Goal: Task Accomplishment & Management: Use online tool/utility

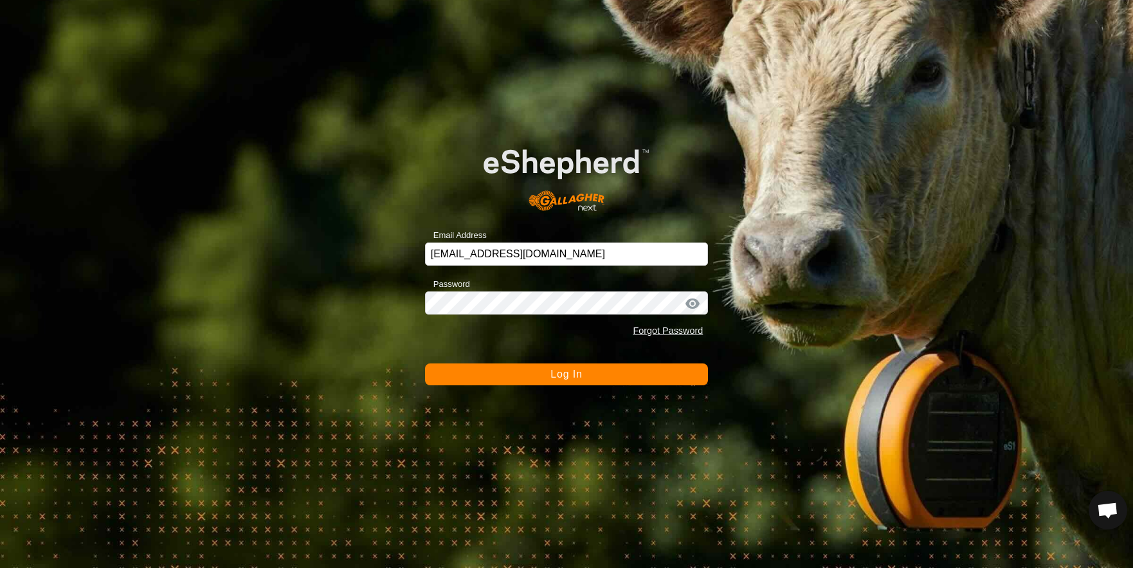
click at [600, 383] on button "Log In" at bounding box center [567, 374] width 284 height 22
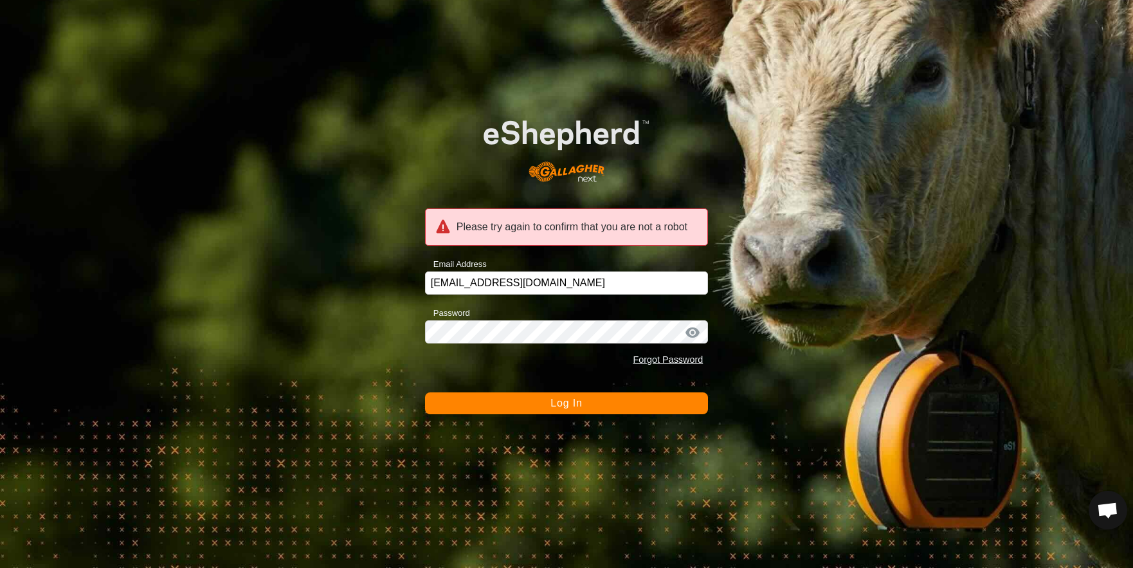
click at [588, 402] on button "Log In" at bounding box center [567, 403] width 284 height 22
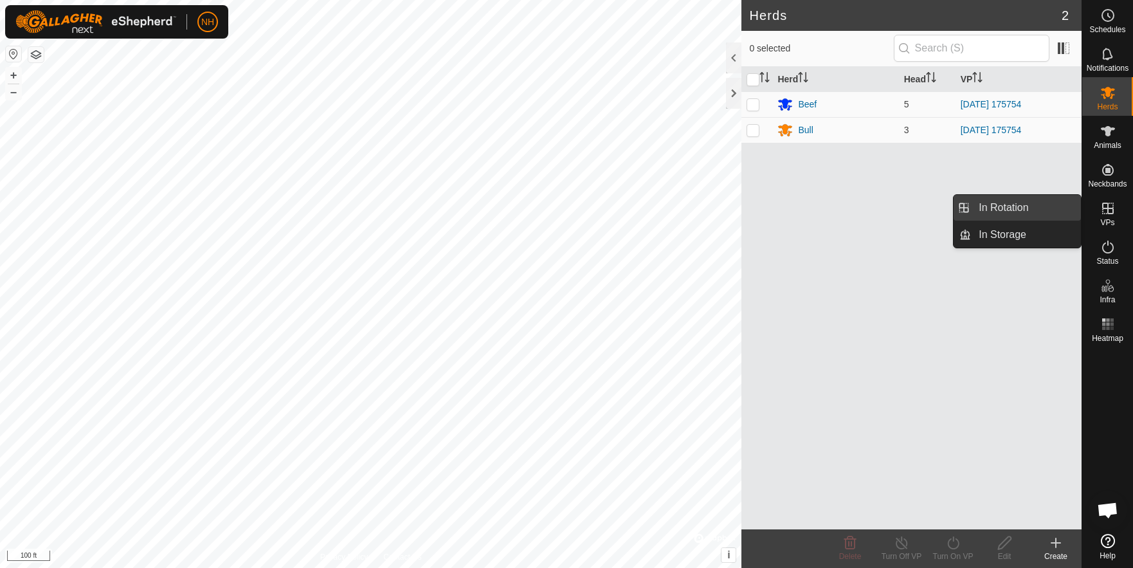
click at [1047, 206] on link "In Rotation" at bounding box center [1026, 208] width 110 height 26
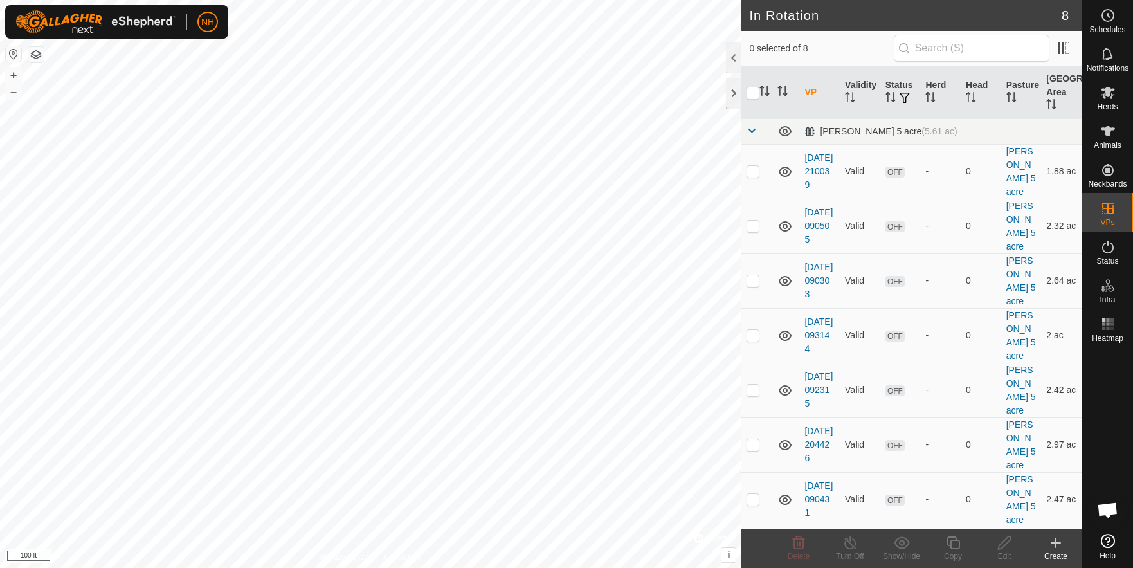
click at [1053, 545] on icon at bounding box center [1055, 542] width 15 height 15
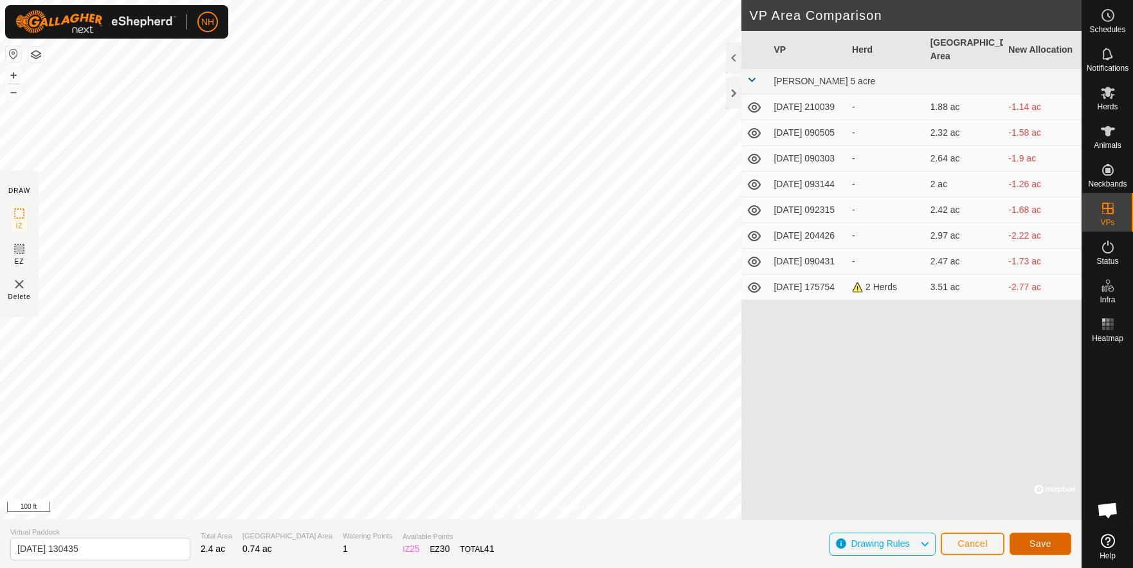
click at [1036, 546] on span "Save" at bounding box center [1040, 543] width 22 height 10
